Goal: Task Accomplishment & Management: Manage account settings

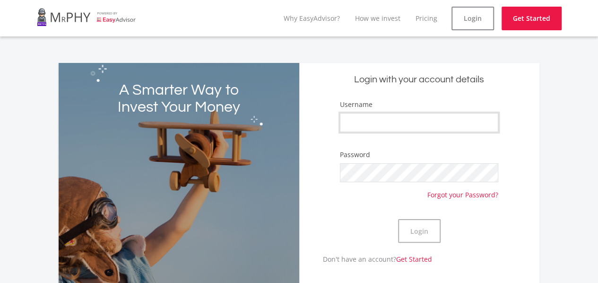
type input "Dustinio"
click at [339, 220] on form "Username [PERSON_NAME] Password Forgot your Password? Login" at bounding box center [419, 176] width 226 height 155
click at [415, 228] on button "Login" at bounding box center [419, 231] width 43 height 24
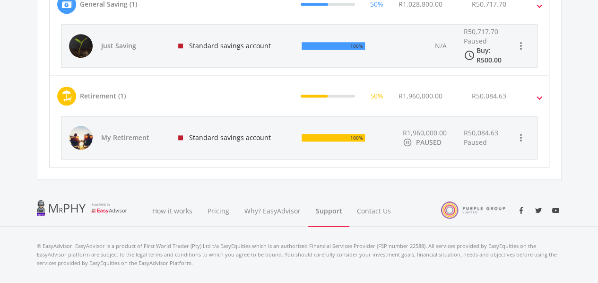
scroll to position [308, 0]
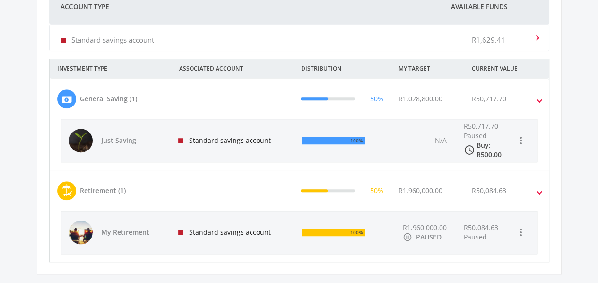
click at [537, 36] on span at bounding box center [535, 38] width 9 height 4
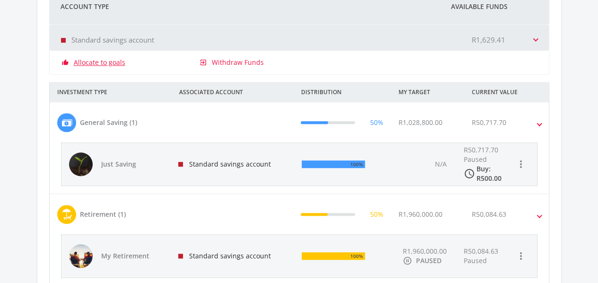
click at [93, 65] on link "Allocate to goals" at bounding box center [100, 62] width 52 height 9
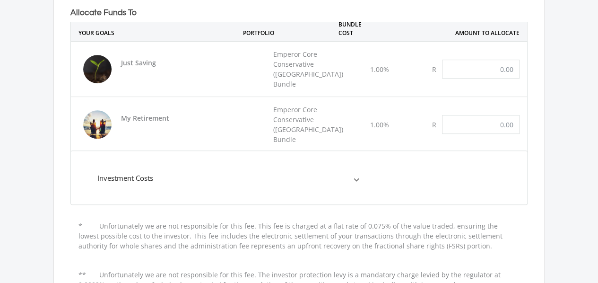
scroll to position [189, 0]
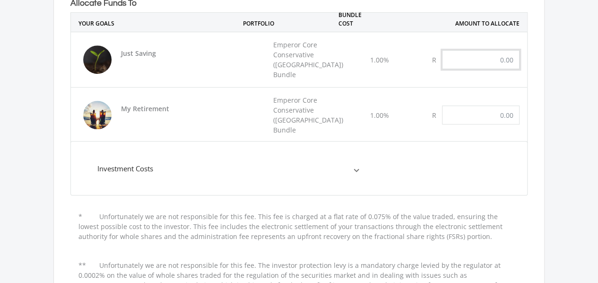
click at [491, 53] on input "text" at bounding box center [481, 59] width 78 height 19
type input "500.00"
click at [484, 105] on input "text" at bounding box center [481, 114] width 78 height 19
type input "500.00"
drag, startPoint x: 346, startPoint y: 156, endPoint x: 334, endPoint y: 171, distance: 19.9
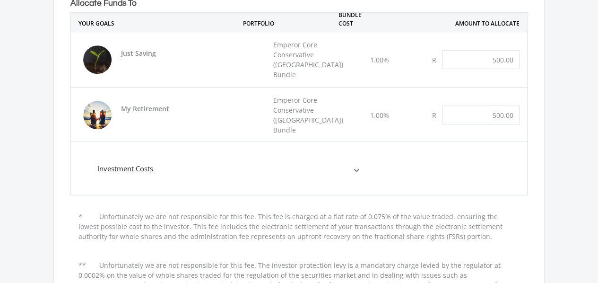
click at [347, 163] on span "Investment Costs" at bounding box center [225, 168] width 257 height 11
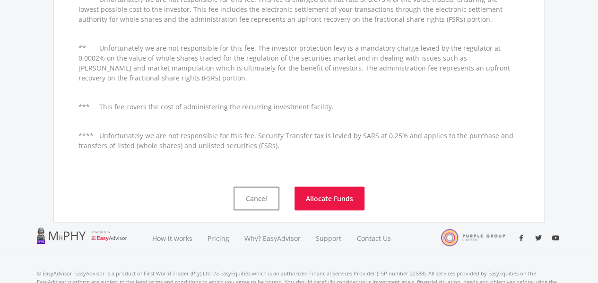
scroll to position [632, 0]
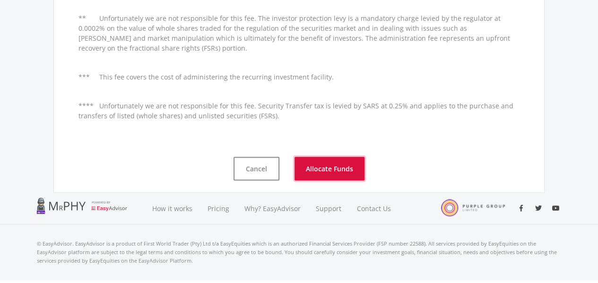
click at [328, 158] on button "Allocate Funds" at bounding box center [330, 168] width 70 height 24
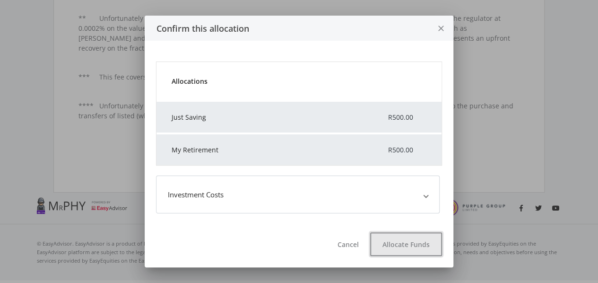
click at [411, 241] on button "Allocate Funds" at bounding box center [406, 244] width 72 height 24
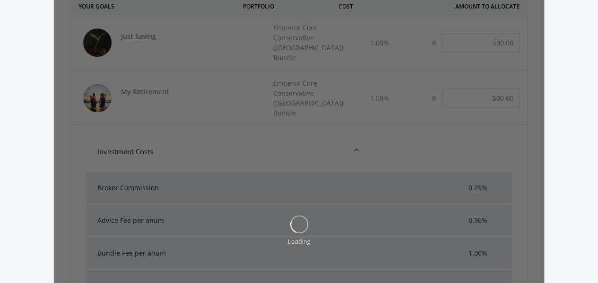
scroll to position [86, 0]
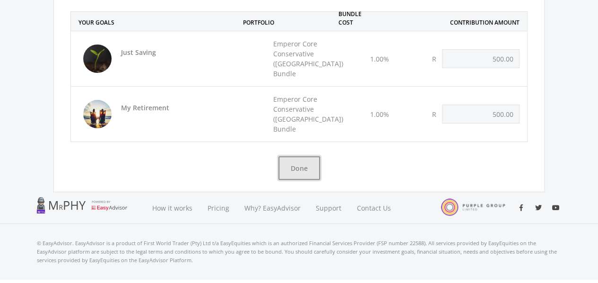
click at [293, 156] on button "Done" at bounding box center [299, 168] width 42 height 24
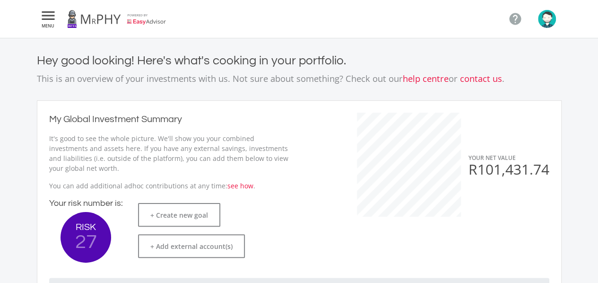
click at [547, 19] on img "button" at bounding box center [547, 19] width 18 height 18
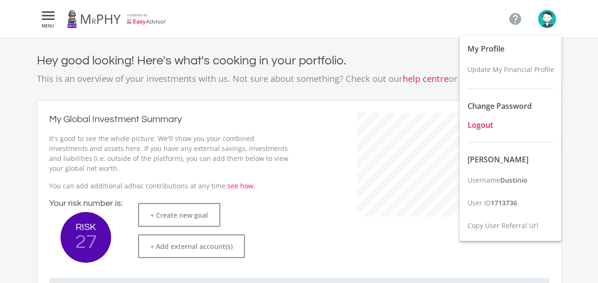
click at [490, 126] on span "Logout" at bounding box center [480, 125] width 26 height 10
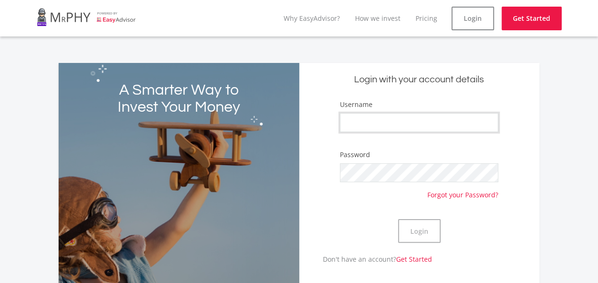
type input "Dustinio"
